Goal: Use online tool/utility: Utilize a website feature to perform a specific function

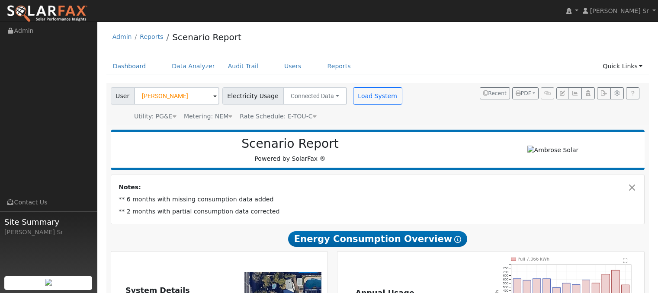
scroll to position [571, 0]
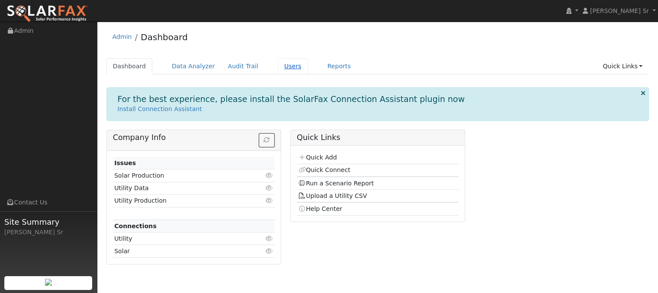
click at [278, 70] on link "Users" at bounding box center [293, 66] width 30 height 16
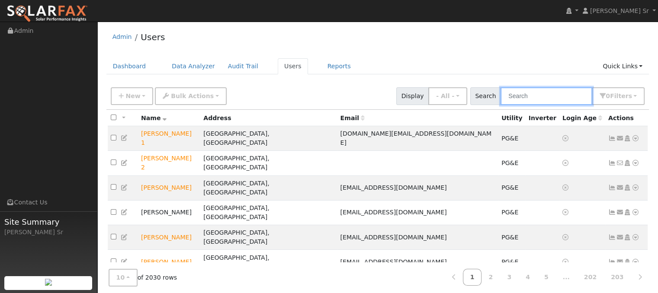
click at [523, 96] on input "text" at bounding box center [546, 96] width 92 height 18
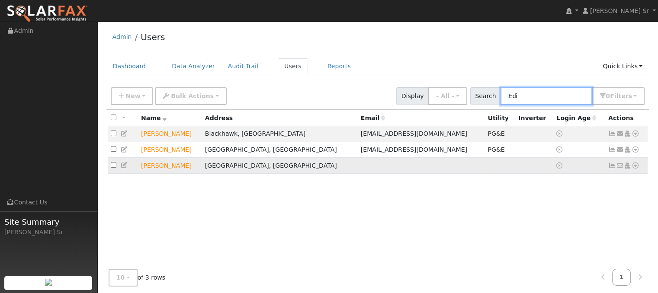
type input "Edi"
click at [636, 166] on icon at bounding box center [635, 166] width 8 height 6
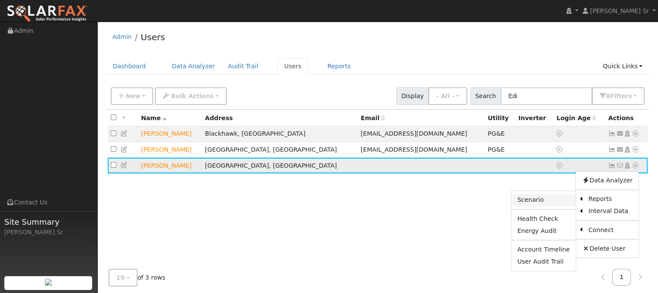
click at [541, 202] on link "Scenario" at bounding box center [543, 200] width 64 height 12
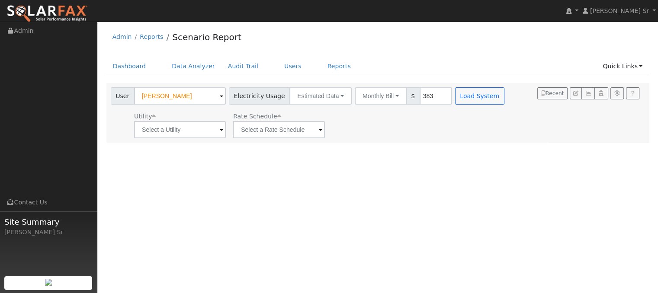
click at [220, 131] on span at bounding box center [221, 130] width 3 height 10
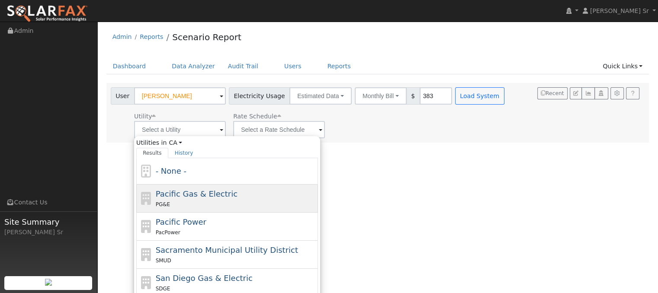
click at [191, 191] on span "Pacific Gas & Electric" at bounding box center [197, 193] width 82 height 9
type input "Pacific Gas & Electric"
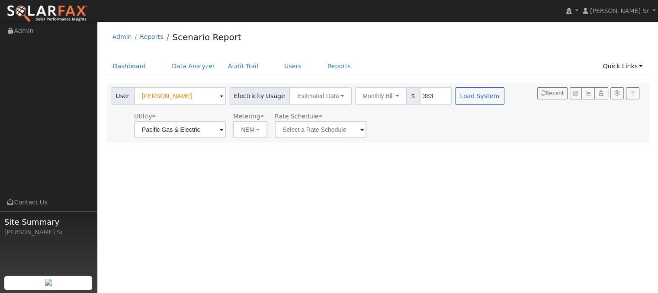
click at [360, 131] on span at bounding box center [361, 130] width 3 height 10
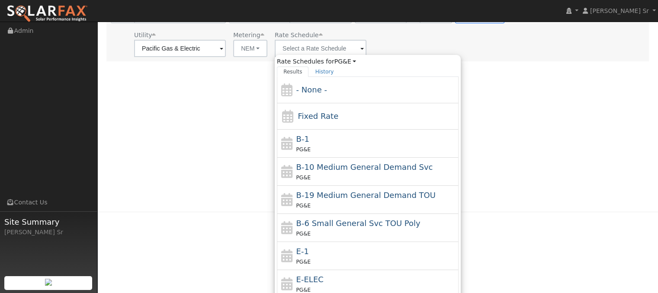
scroll to position [93, 0]
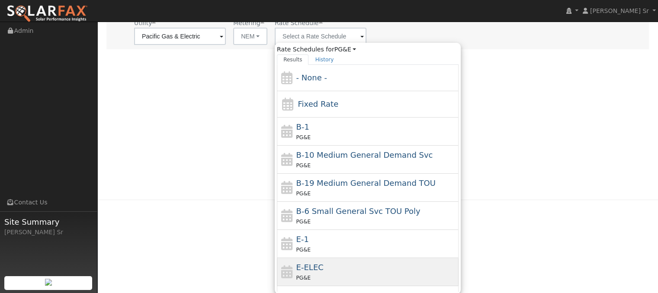
click at [353, 276] on div "PG&E" at bounding box center [376, 277] width 160 height 9
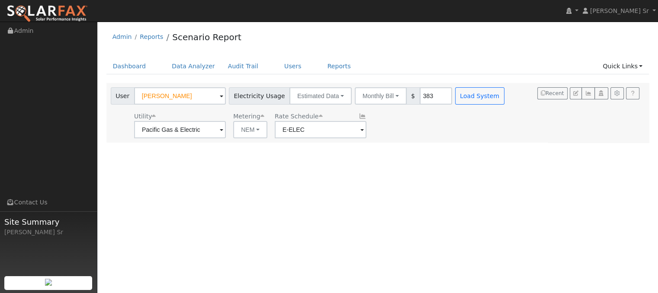
scroll to position [0, 0]
click at [360, 130] on span at bounding box center [361, 130] width 3 height 10
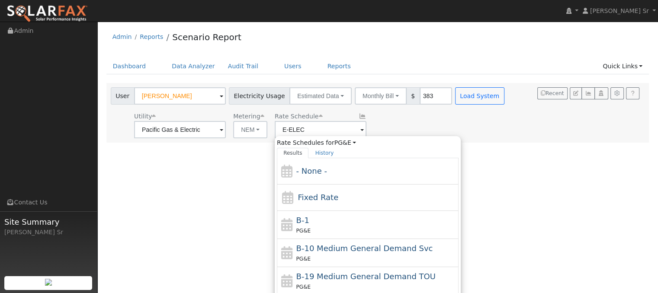
scroll to position [93, 0]
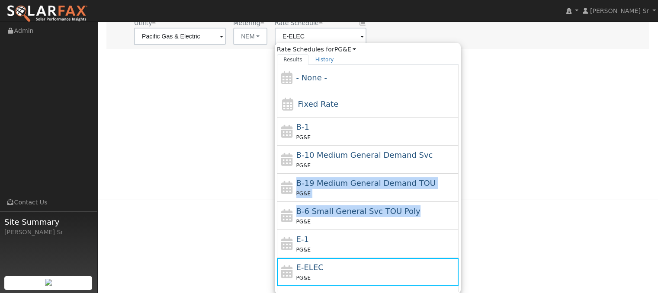
drag, startPoint x: 459, startPoint y: 160, endPoint x: 459, endPoint y: 213, distance: 52.8
click at [459, 213] on div "Rate Schedules for PG&E All Utilities Results History - None - Fixed Rate B-1 P…" at bounding box center [368, 168] width 186 height 251
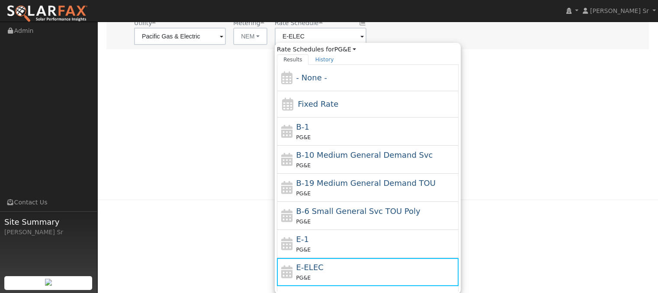
click at [460, 229] on div "Rate Schedules for PG&E All Utilities Results History - None - Fixed Rate B-1 P…" at bounding box center [368, 168] width 186 height 251
drag, startPoint x: 460, startPoint y: 229, endPoint x: 459, endPoint y: 180, distance: 48.9
click at [459, 180] on div "Rate Schedules for PG&E All Utilities Results History - None - Fixed Rate B-1 P…" at bounding box center [368, 168] width 186 height 251
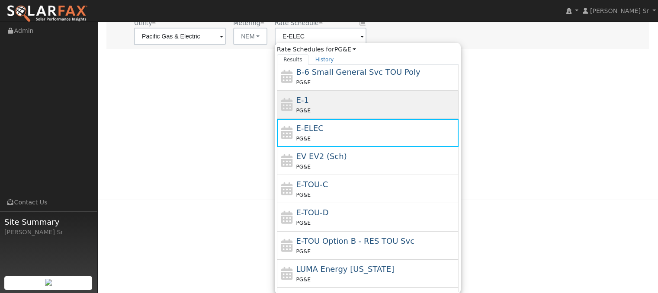
scroll to position [140, 0]
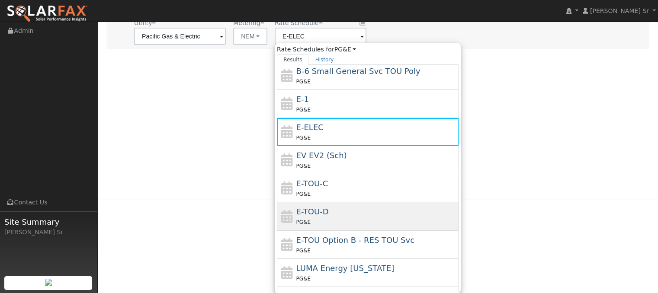
click at [323, 218] on div "PG&E" at bounding box center [376, 222] width 160 height 9
type input "E-TOU-D"
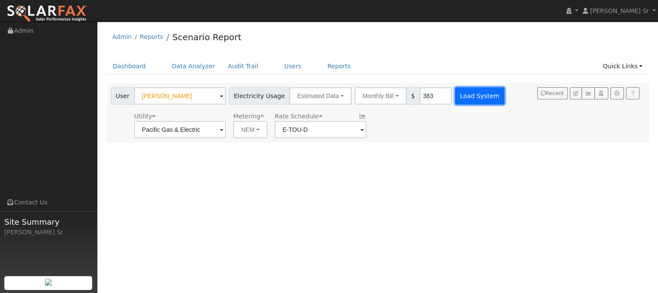
click at [455, 97] on button "Load System" at bounding box center [479, 95] width 49 height 17
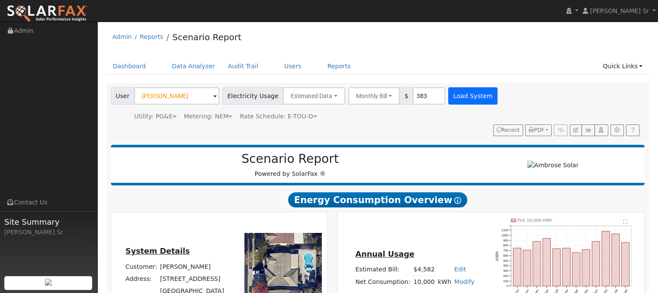
type input "0"
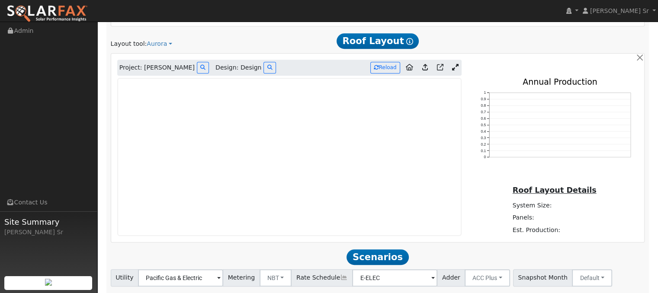
scroll to position [472, 0]
click at [154, 39] on link "Aurora" at bounding box center [160, 43] width 26 height 9
click at [161, 77] on link "Aurora" at bounding box center [174, 83] width 60 height 12
click at [155, 39] on link "Aurora" at bounding box center [160, 43] width 26 height 9
click at [163, 77] on link "Aurora" at bounding box center [174, 83] width 60 height 12
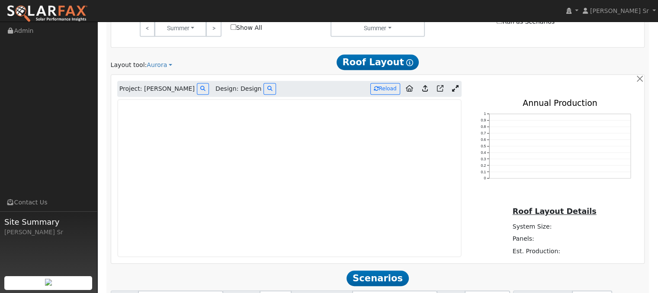
scroll to position [448, 0]
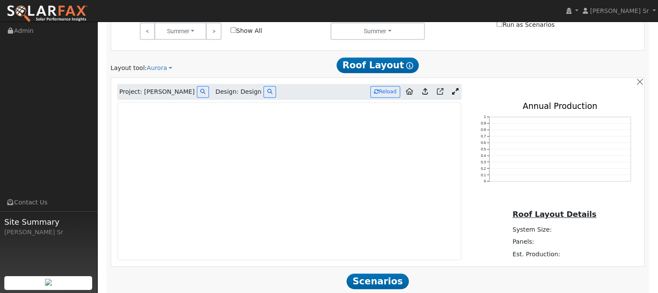
click at [455, 88] on icon at bounding box center [455, 91] width 6 height 6
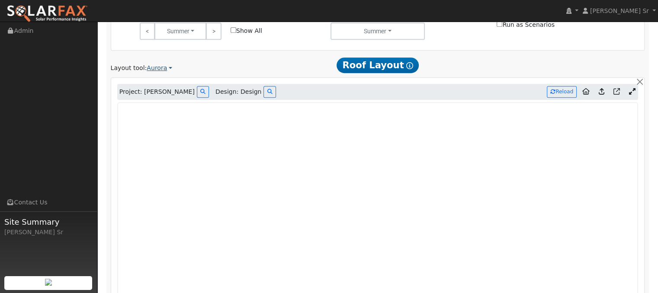
click at [151, 64] on link "Aurora" at bounding box center [160, 68] width 26 height 9
click at [163, 102] on link "Aurora" at bounding box center [174, 108] width 60 height 12
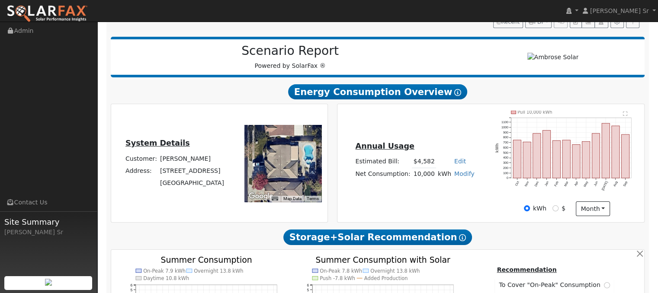
scroll to position [0, 0]
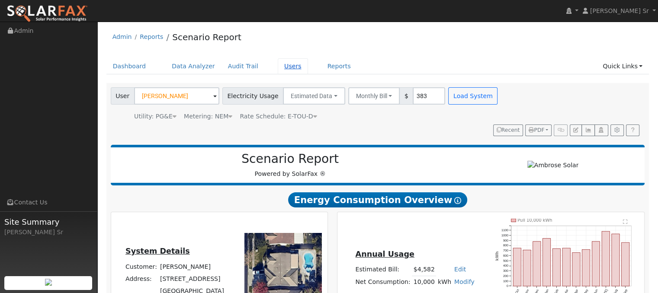
click at [278, 66] on link "Users" at bounding box center [293, 66] width 30 height 16
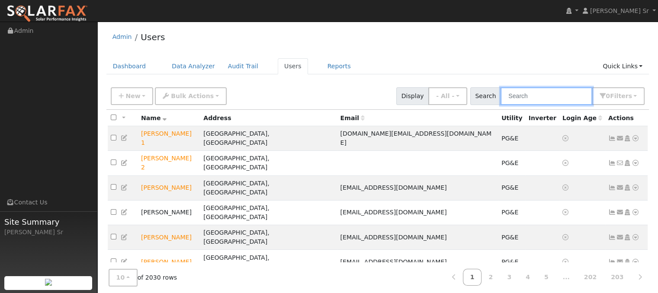
click at [556, 96] on input "text" at bounding box center [546, 96] width 92 height 18
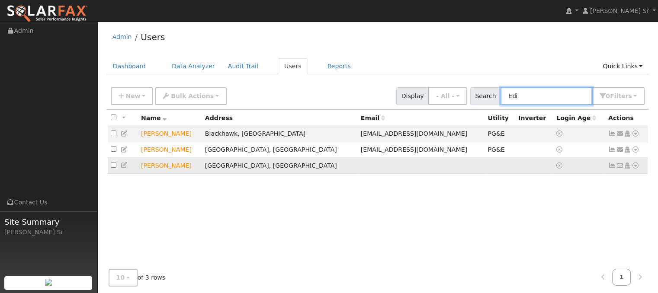
type input "Edi"
click at [633, 165] on icon at bounding box center [635, 166] width 8 height 6
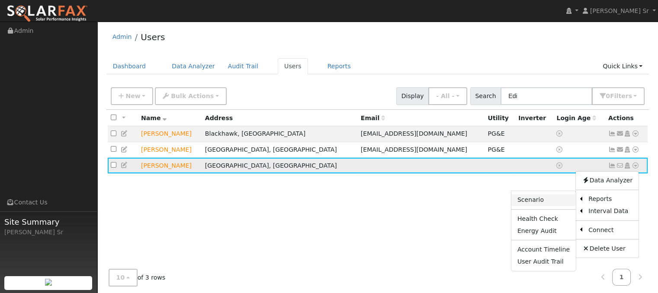
click at [541, 200] on link "Scenario" at bounding box center [543, 200] width 64 height 12
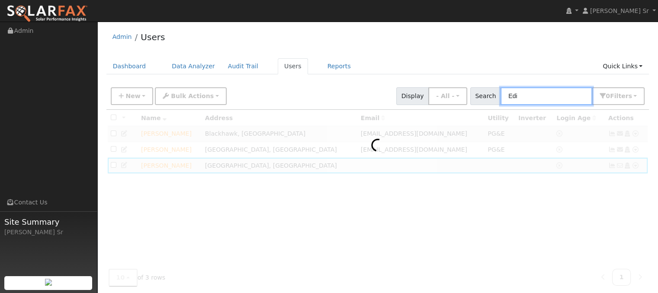
click at [531, 95] on input "Edi" at bounding box center [546, 96] width 92 height 18
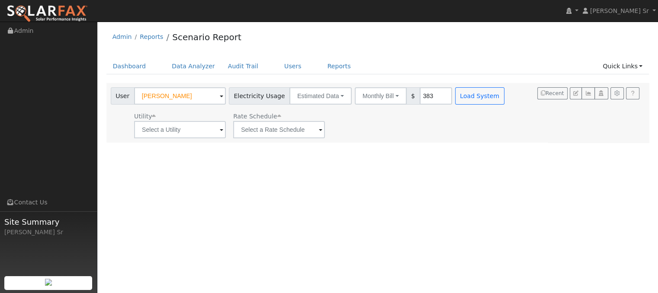
click at [220, 130] on span at bounding box center [221, 130] width 3 height 10
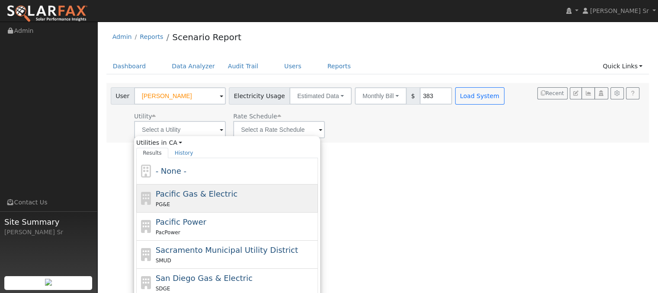
click at [211, 201] on div "PG&E" at bounding box center [236, 204] width 160 height 9
type input "Pacific Gas & Electric"
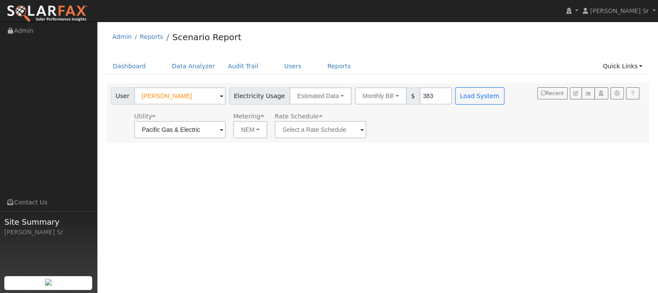
click at [360, 130] on span at bounding box center [361, 130] width 3 height 10
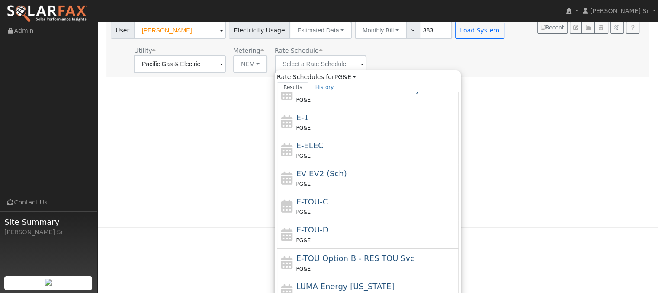
scroll to position [66, 0]
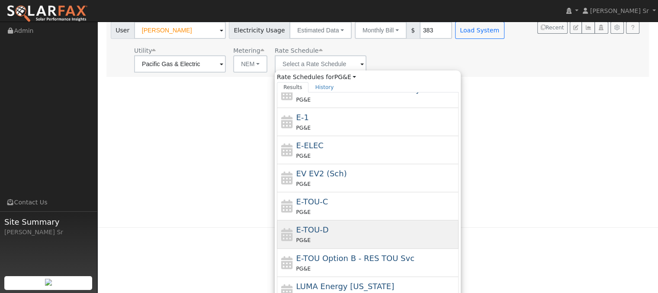
click at [349, 236] on div "PG&E" at bounding box center [376, 240] width 160 height 9
type input "E-TOU-D"
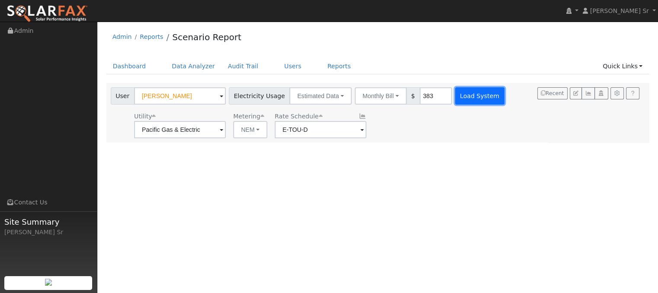
click at [468, 99] on button "Load System" at bounding box center [479, 95] width 49 height 17
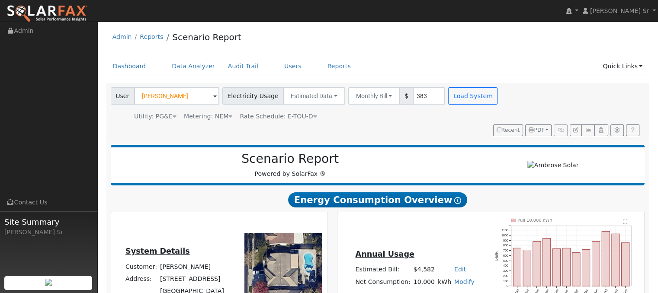
type input "0"
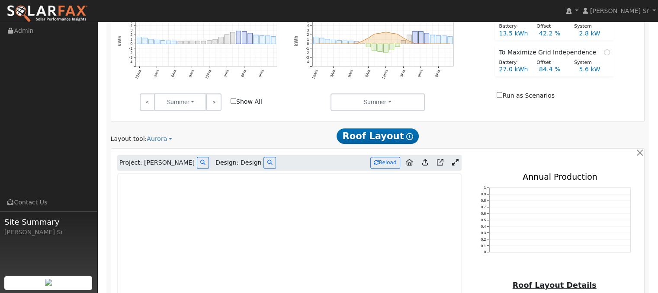
scroll to position [455, 0]
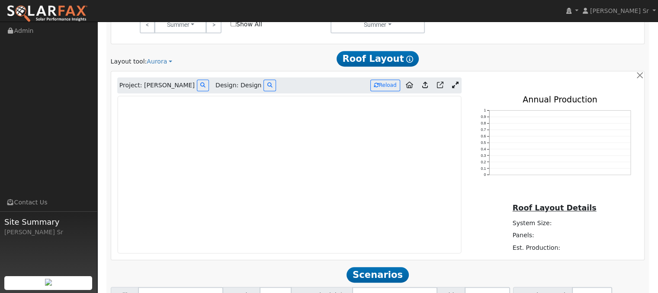
click at [455, 82] on icon at bounding box center [455, 85] width 6 height 6
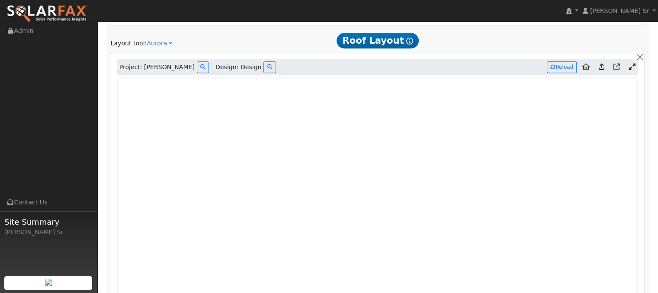
scroll to position [472, 0]
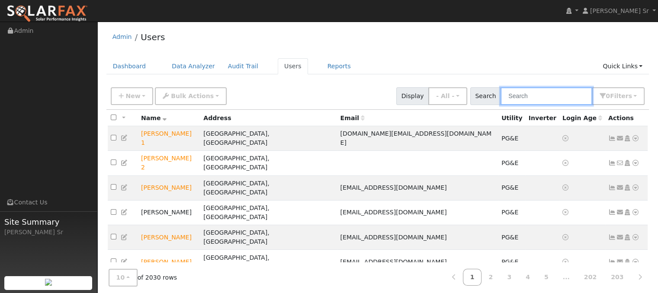
click at [530, 96] on input "text" at bounding box center [546, 96] width 92 height 18
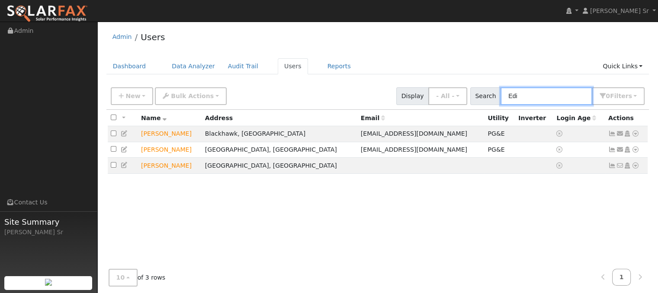
click at [530, 96] on input "Edi" at bounding box center [546, 96] width 92 height 18
type input "Edi"
click at [635, 167] on icon at bounding box center [635, 166] width 8 height 6
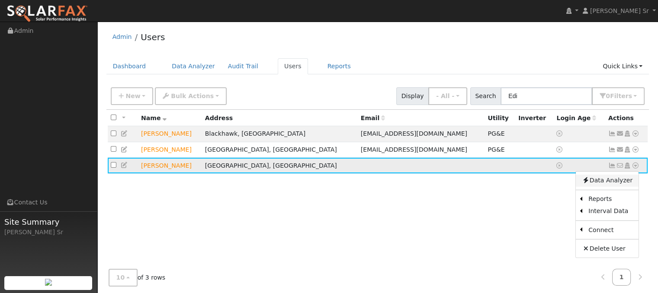
drag, startPoint x: 607, startPoint y: 180, endPoint x: 618, endPoint y: 184, distance: 10.9
click at [618, 184] on link "Data Analyzer" at bounding box center [607, 181] width 63 height 12
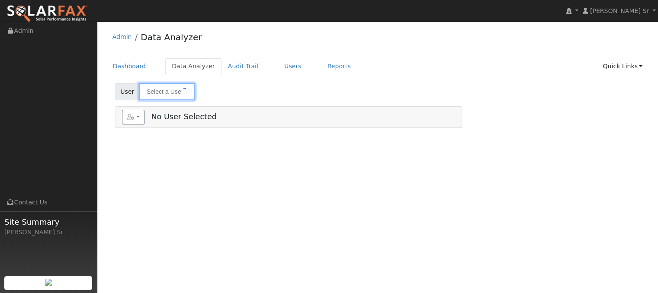
type input "[PERSON_NAME]"
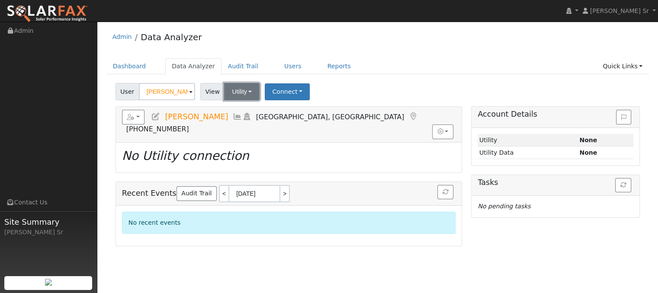
click at [245, 91] on button "Utility" at bounding box center [241, 91] width 35 height 17
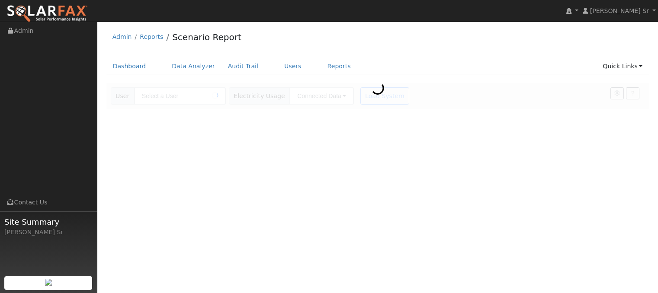
type input "[PERSON_NAME]"
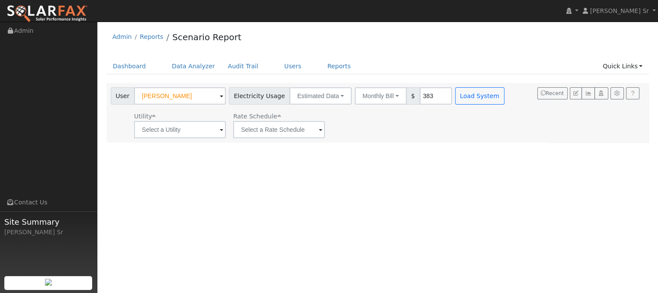
click at [220, 130] on span at bounding box center [221, 130] width 3 height 10
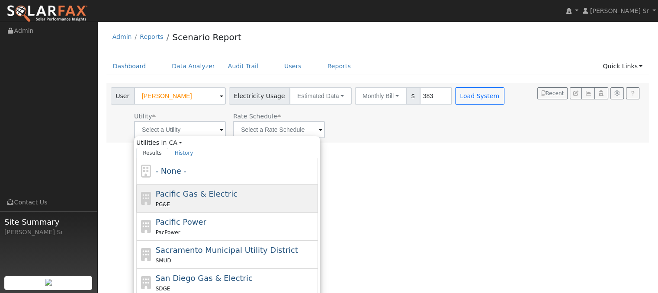
click at [206, 200] on div "PG&E" at bounding box center [236, 204] width 160 height 9
type input "Pacific Gas & Electric"
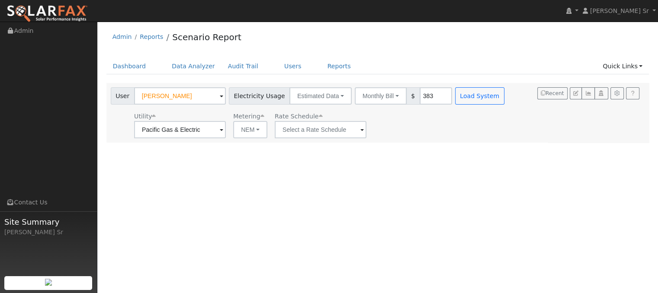
click at [360, 131] on span at bounding box center [361, 130] width 3 height 10
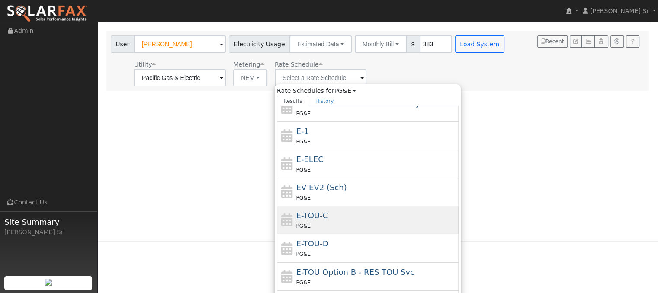
scroll to position [52, 0]
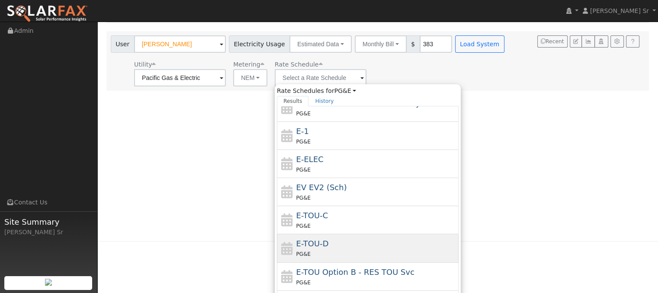
click at [336, 245] on div "E-TOU-D PG&E" at bounding box center [376, 248] width 160 height 21
type input "E-TOU-D"
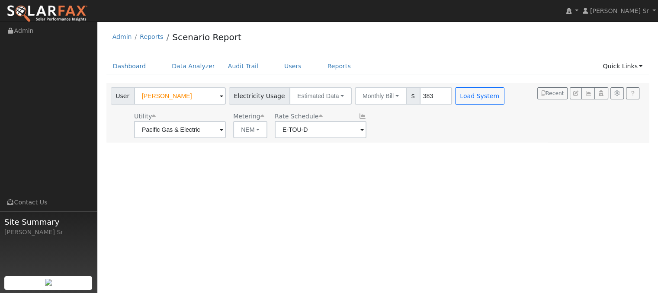
scroll to position [0, 0]
click at [465, 99] on button "Load System" at bounding box center [479, 95] width 49 height 17
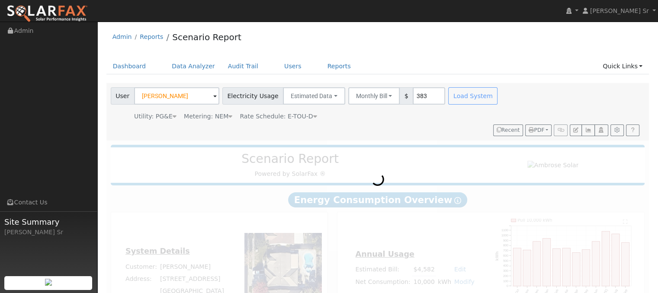
click at [465, 99] on div "Load System" at bounding box center [474, 95] width 54 height 17
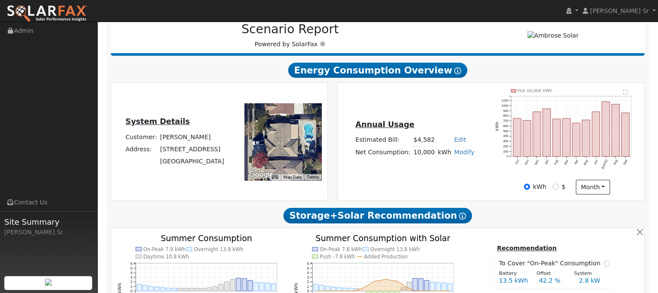
type input "14773"
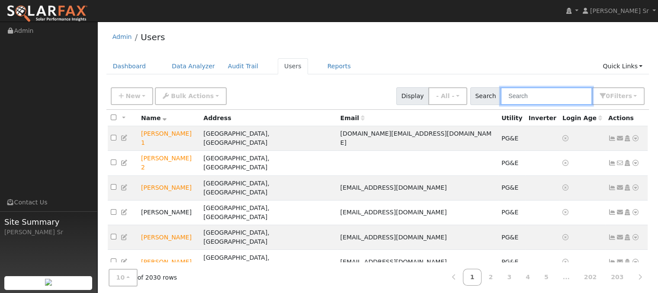
click at [525, 94] on input "text" at bounding box center [546, 96] width 92 height 18
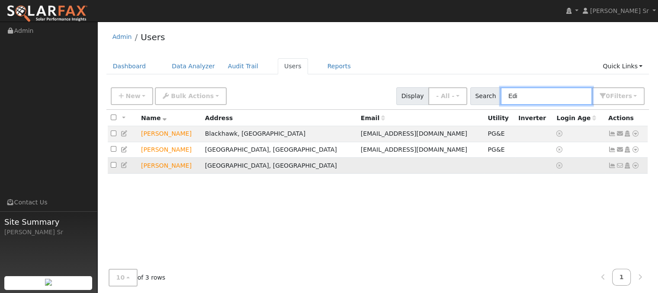
type input "Edi"
click at [637, 166] on icon at bounding box center [635, 166] width 8 height 6
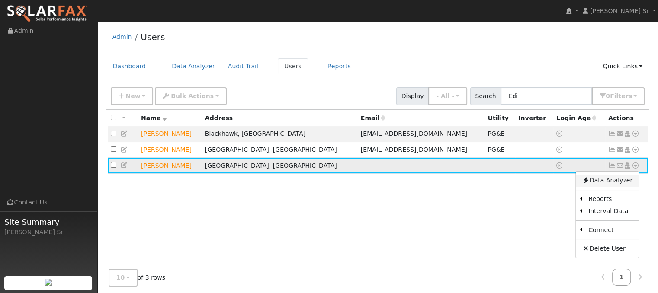
click at [613, 183] on link "Data Analyzer" at bounding box center [607, 181] width 63 height 12
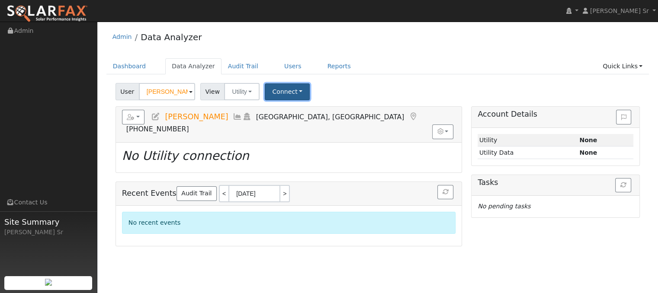
click at [280, 90] on button "Connect" at bounding box center [287, 91] width 45 height 17
click at [293, 109] on link "Select a Provider" at bounding box center [298, 111] width 67 height 12
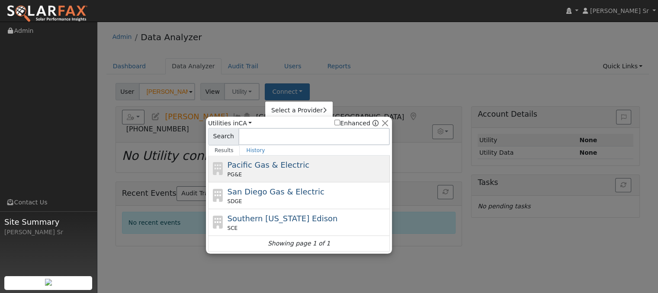
click at [253, 170] on div "Pacific Gas & Electric PG&E" at bounding box center [307, 168] width 160 height 19
